Goal: Transaction & Acquisition: Download file/media

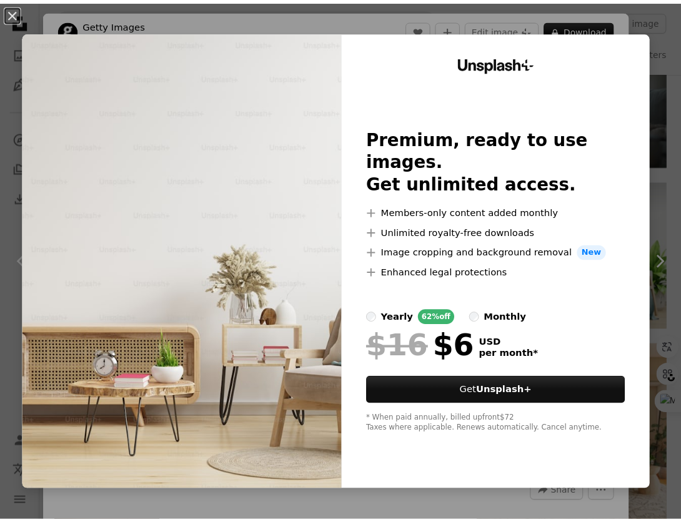
scroll to position [2970, 0]
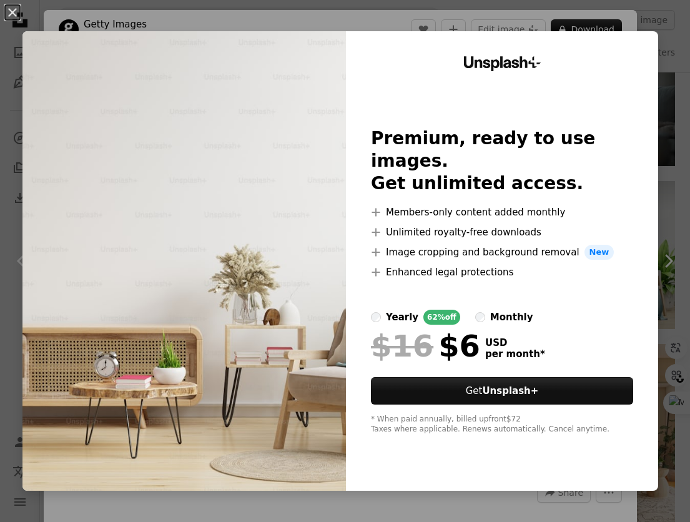
click at [667, 257] on div "An X shape Unsplash+ Premium, ready to use images. Get unlimited access. A plus…" at bounding box center [345, 261] width 690 height 522
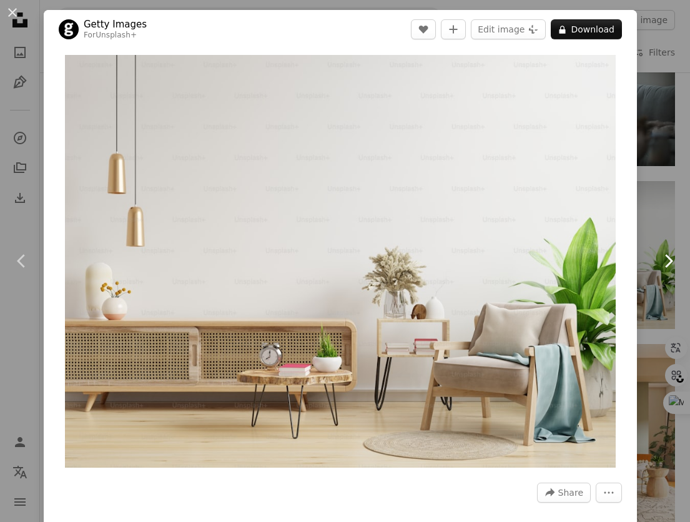
click at [660, 305] on link "Chevron right" at bounding box center [668, 261] width 44 height 120
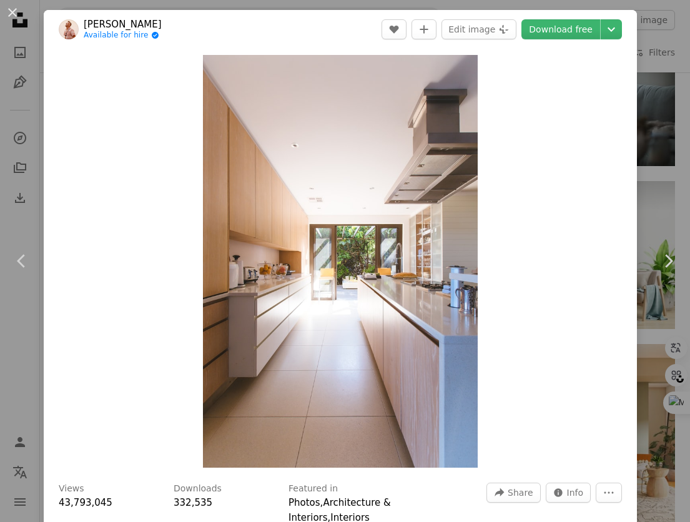
click at [645, 89] on div "An X shape Chevron left Chevron right [PERSON_NAME] Available for hire A checkm…" at bounding box center [345, 261] width 690 height 522
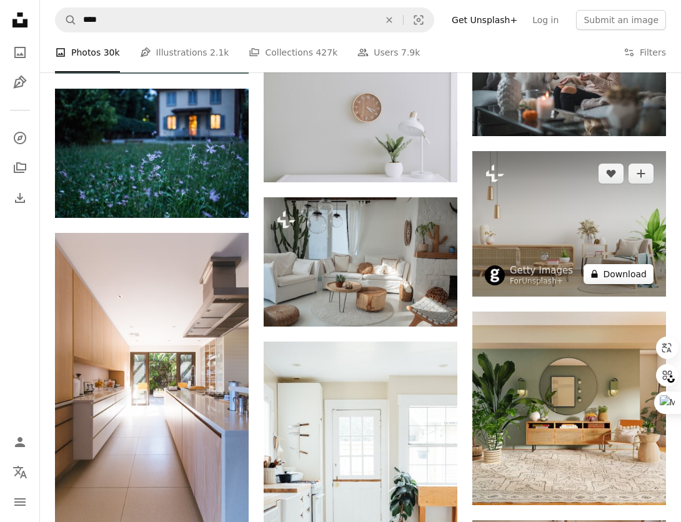
click at [603, 274] on button "A lock Download" at bounding box center [618, 274] width 70 height 20
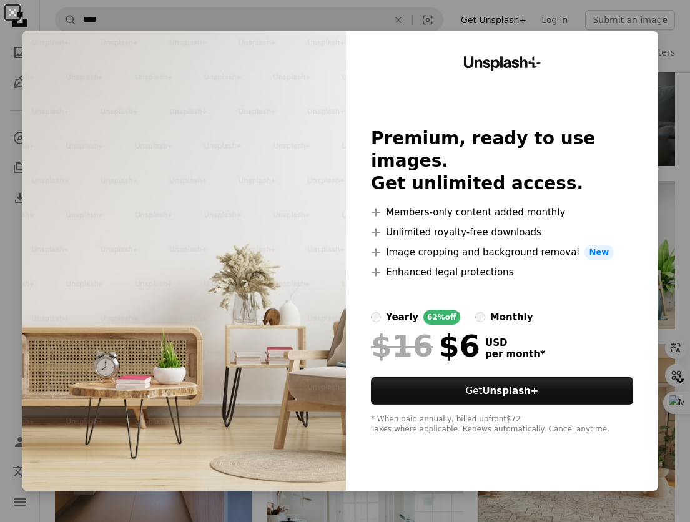
click at [655, 343] on div "An X shape Unsplash+ Premium, ready to use images. Get unlimited access. A plus…" at bounding box center [345, 261] width 690 height 522
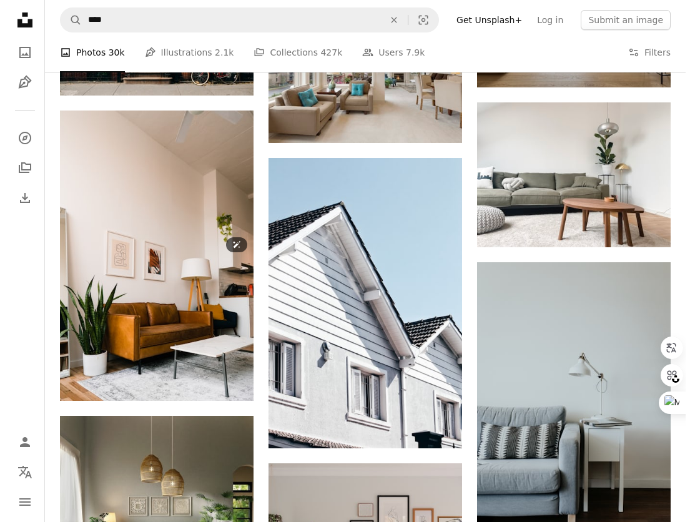
scroll to position [6658, 0]
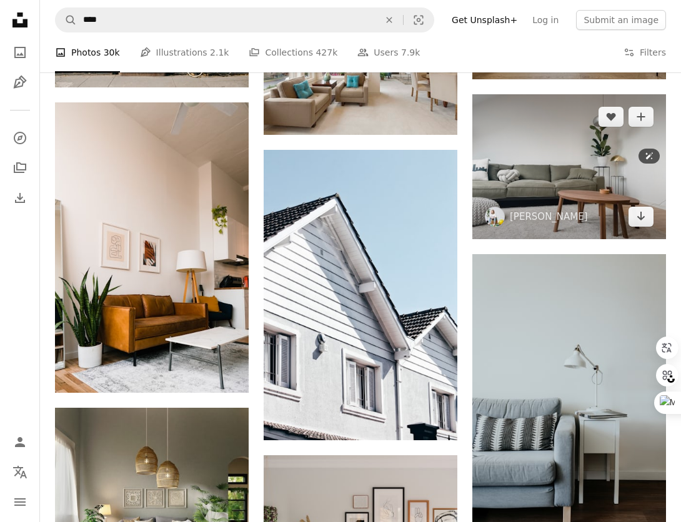
click at [562, 172] on img at bounding box center [569, 167] width 194 height 146
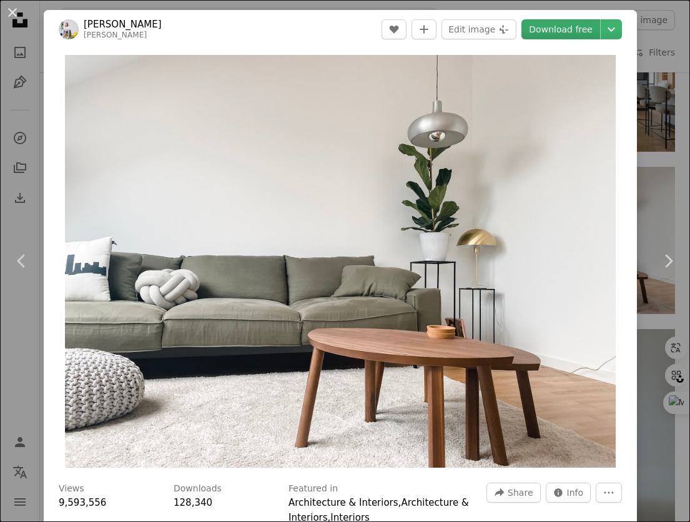
click at [571, 27] on link "Download free" at bounding box center [560, 29] width 79 height 20
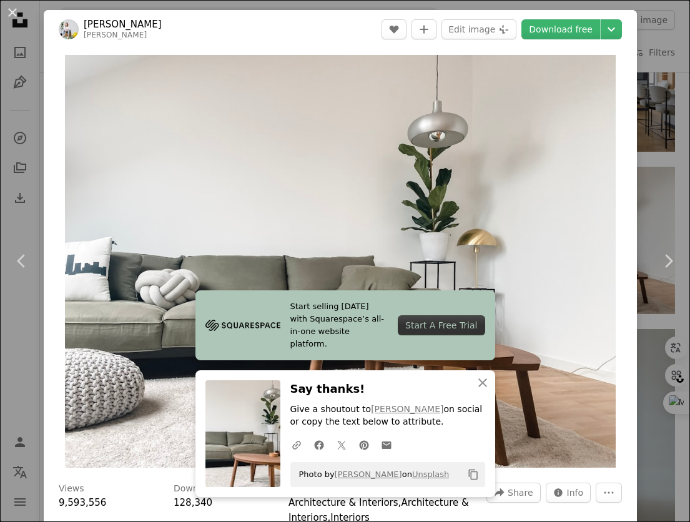
click at [663, 122] on div "An X shape Chevron left Chevron right Start selling [DATE] with Squarespace’s a…" at bounding box center [345, 261] width 690 height 522
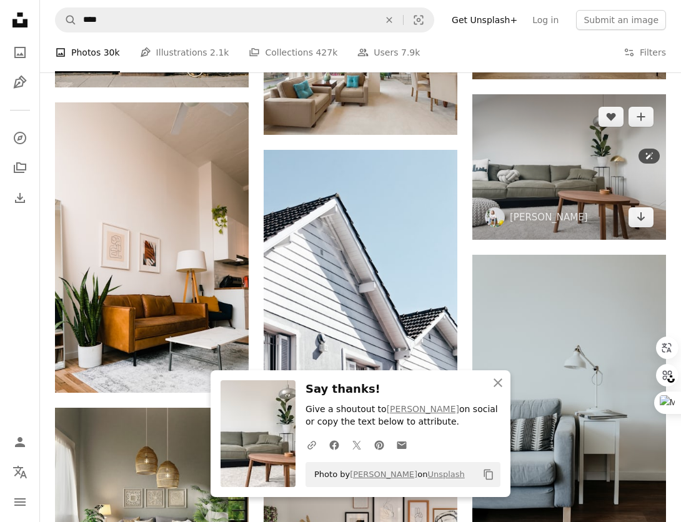
click at [663, 122] on img at bounding box center [569, 167] width 194 height 146
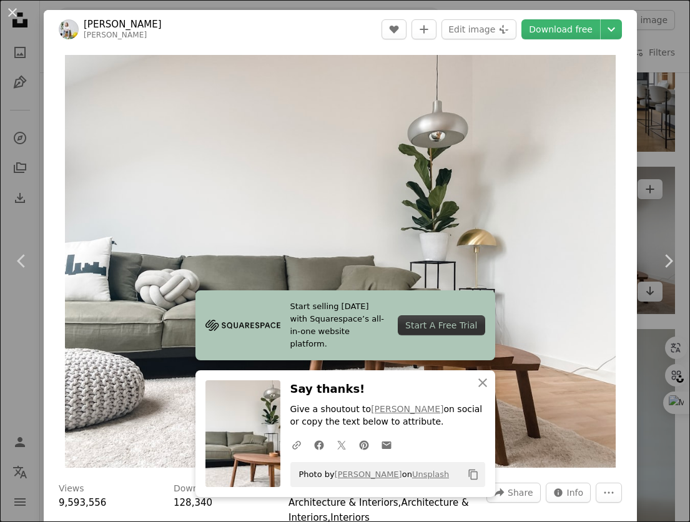
click at [656, 159] on div "An X shape Chevron left Chevron right Start selling [DATE] with Squarespace’s a…" at bounding box center [345, 261] width 690 height 522
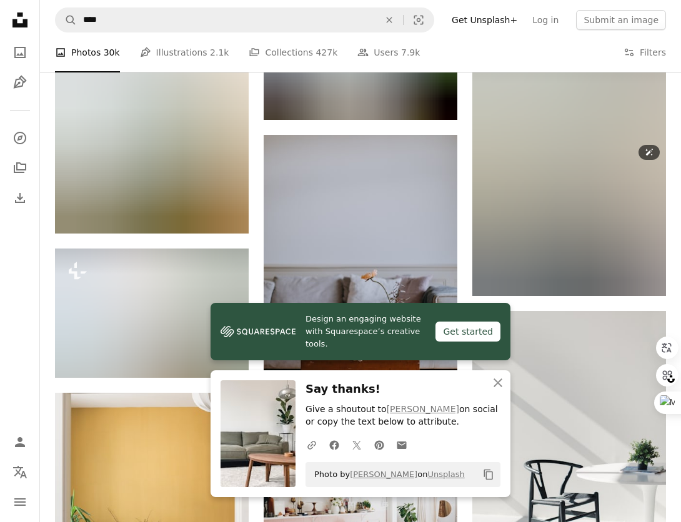
scroll to position [7206, 0]
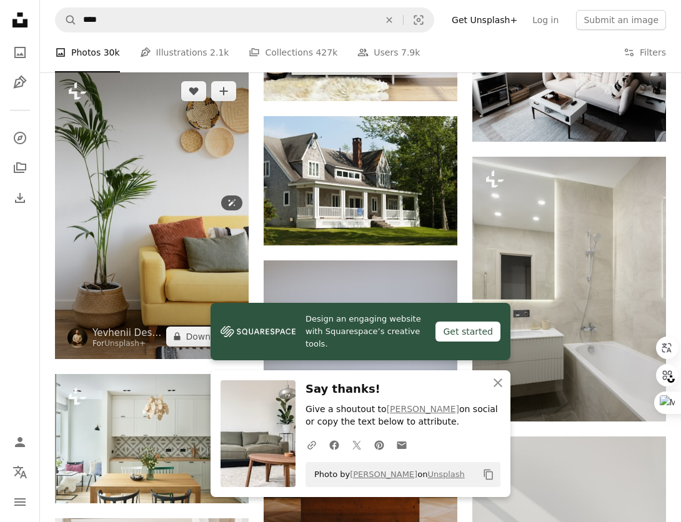
click at [174, 216] on img at bounding box center [152, 214] width 194 height 290
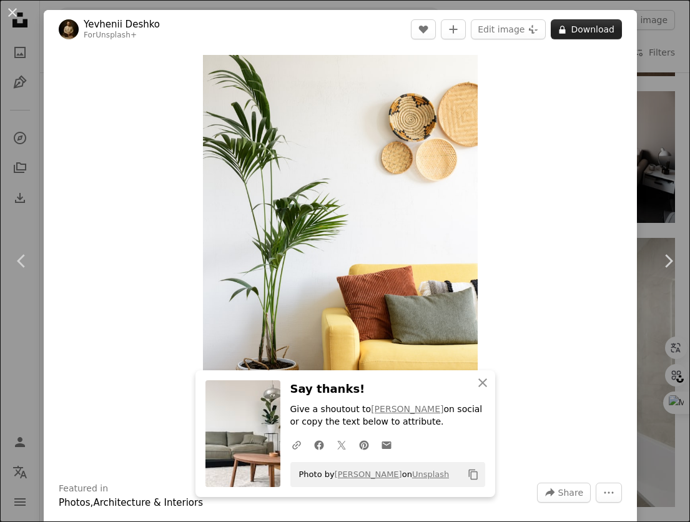
click at [577, 34] on button "A lock Download" at bounding box center [586, 29] width 71 height 20
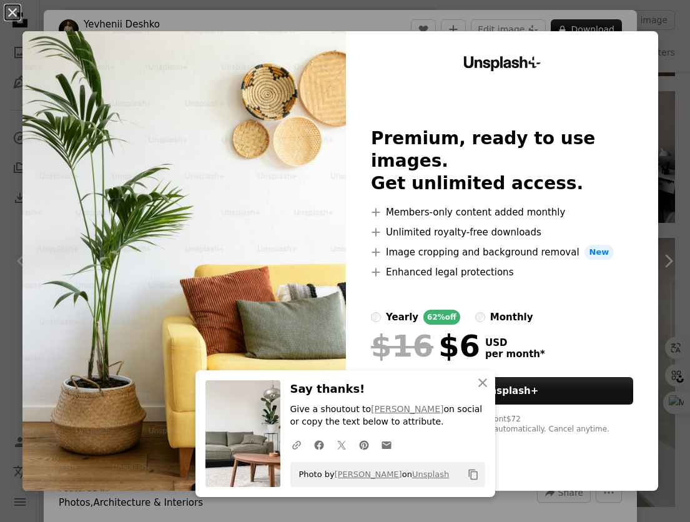
click at [656, 270] on div "An X shape An X shape Close Say thanks! Give a shoutout to [PERSON_NAME] on soc…" at bounding box center [345, 261] width 690 height 522
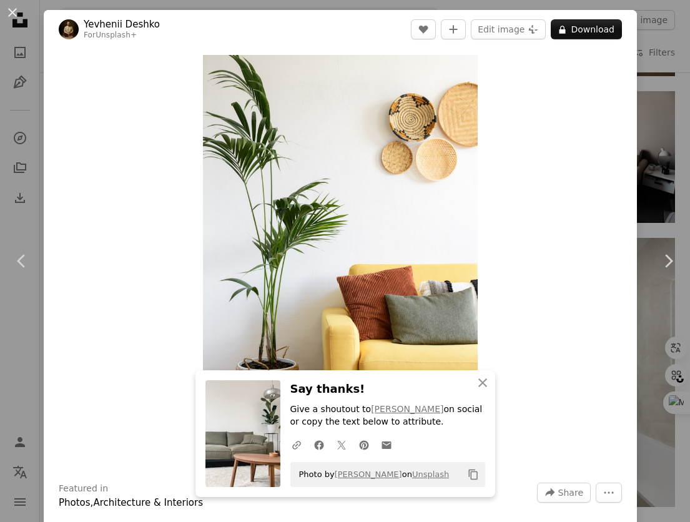
click at [655, 166] on div "An X shape Chevron left Chevron right An X shape Close Say thanks! Give a shout…" at bounding box center [345, 261] width 690 height 522
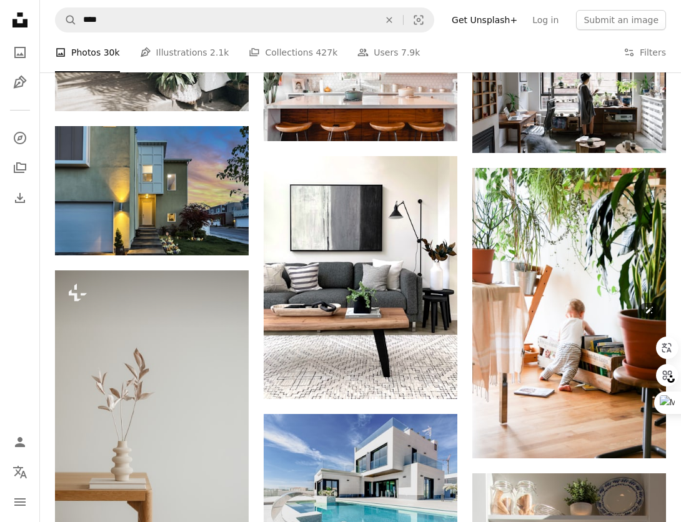
scroll to position [8925, 0]
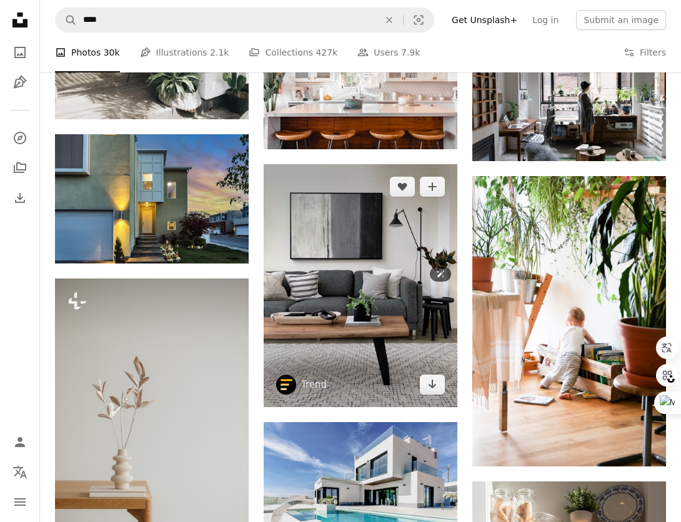
click at [300, 264] on img at bounding box center [361, 285] width 194 height 243
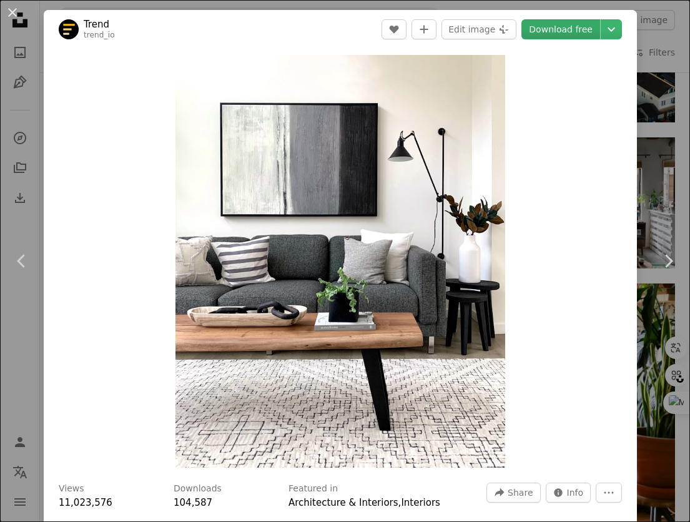
click at [558, 39] on link "Download free" at bounding box center [560, 29] width 79 height 20
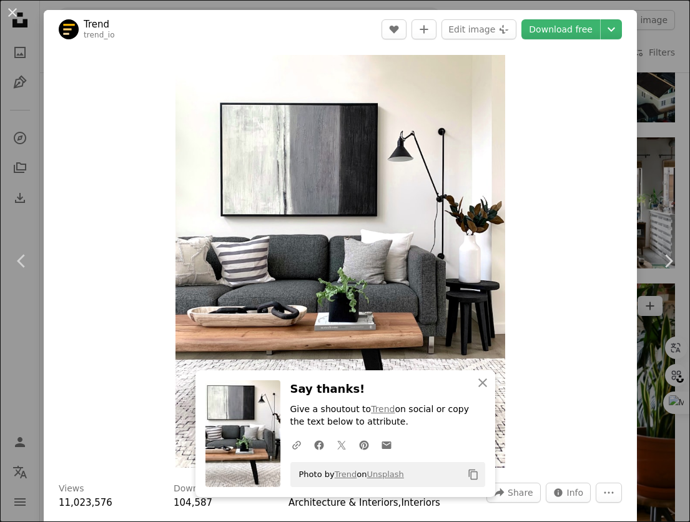
click at [649, 359] on div "An X shape Chevron left Chevron right An X shape Close Say thanks! Give a shout…" at bounding box center [345, 261] width 690 height 522
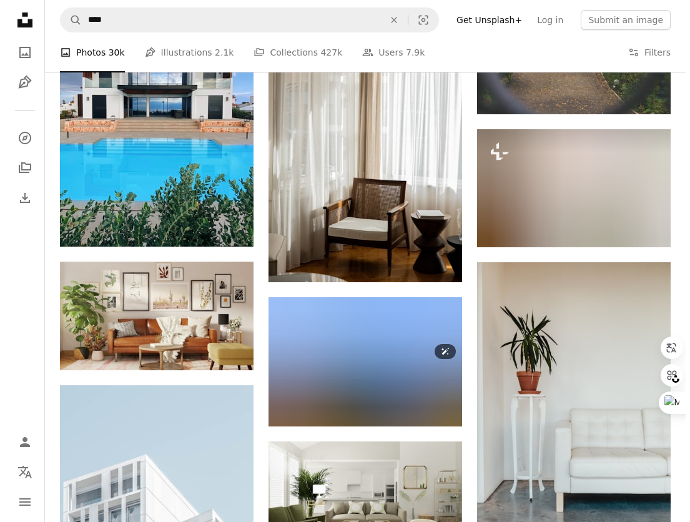
scroll to position [18580, 0]
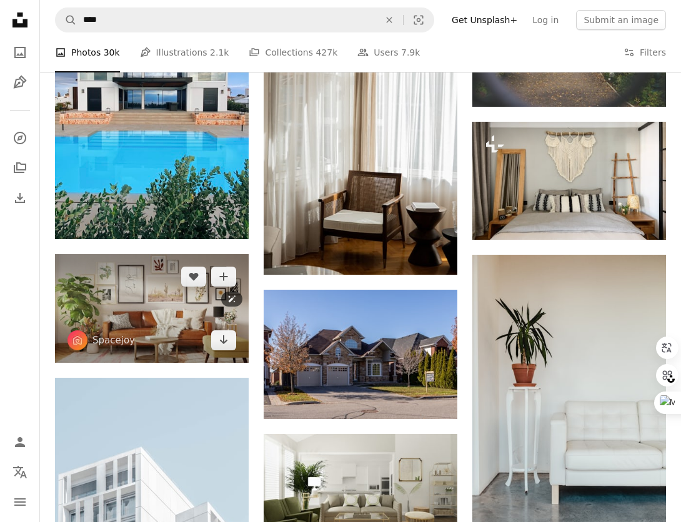
click at [186, 301] on img at bounding box center [152, 308] width 194 height 109
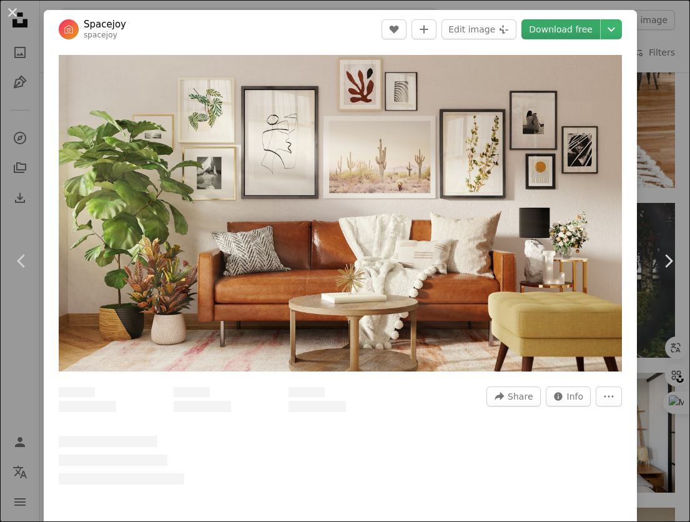
click at [567, 24] on link "Download free" at bounding box center [560, 29] width 79 height 20
